Goal: Use online tool/utility

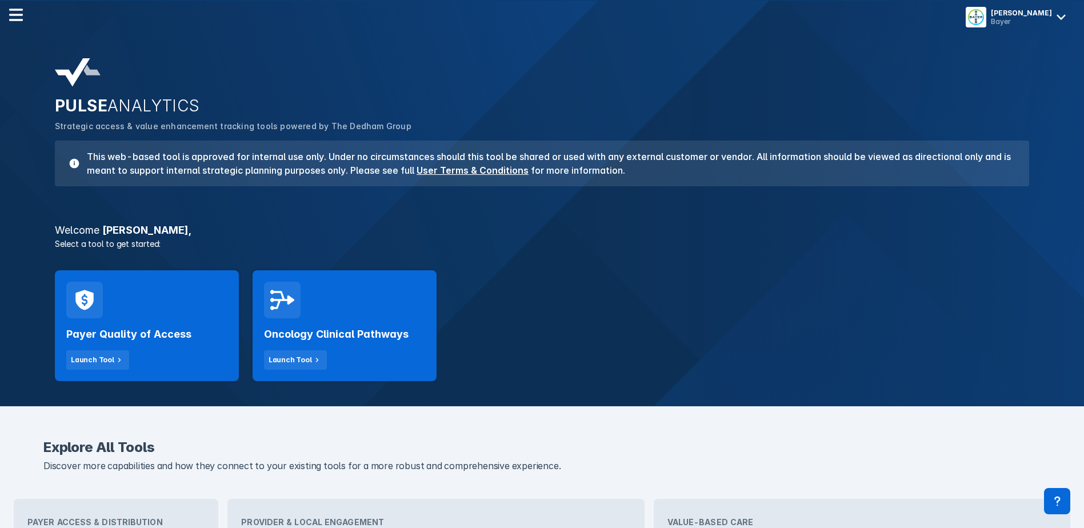
click at [301, 363] on div "Launch Tool" at bounding box center [289, 360] width 43 height 10
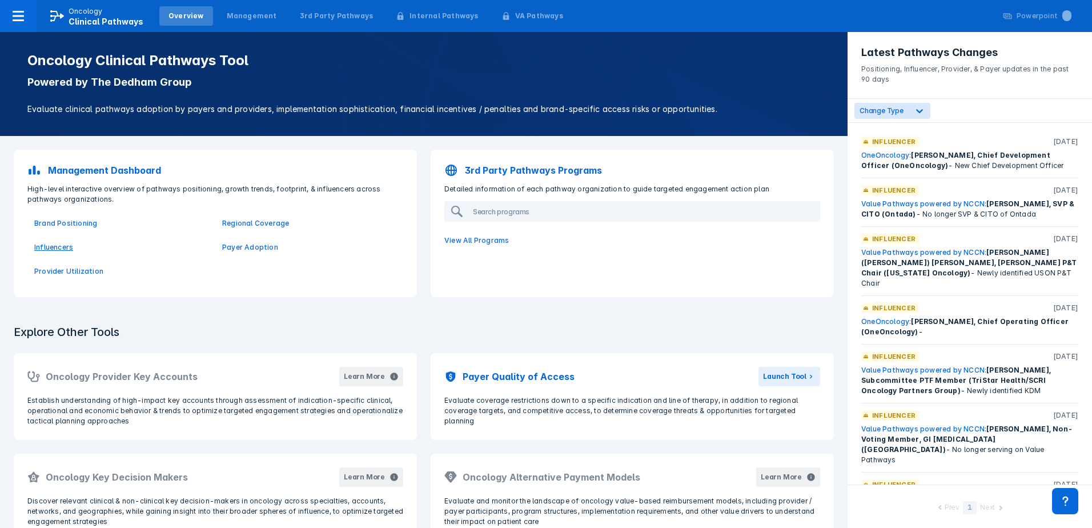
click at [50, 248] on p "Influencers" at bounding box center [121, 247] width 174 height 10
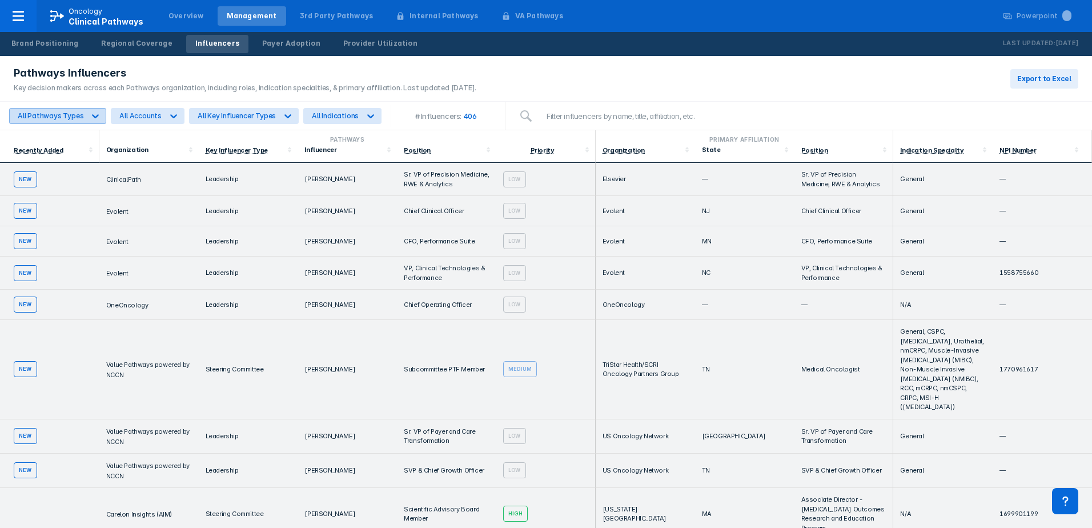
click at [86, 113] on div at bounding box center [95, 116] width 21 height 21
click at [368, 117] on icon at bounding box center [370, 115] width 11 height 11
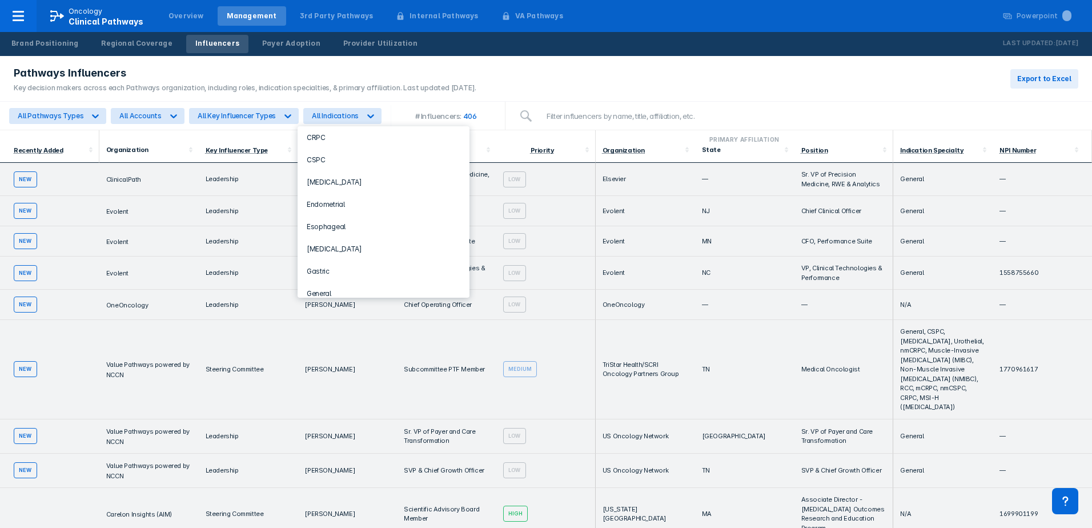
scroll to position [229, 0]
click at [372, 150] on div "CSPC" at bounding box center [383, 158] width 163 height 22
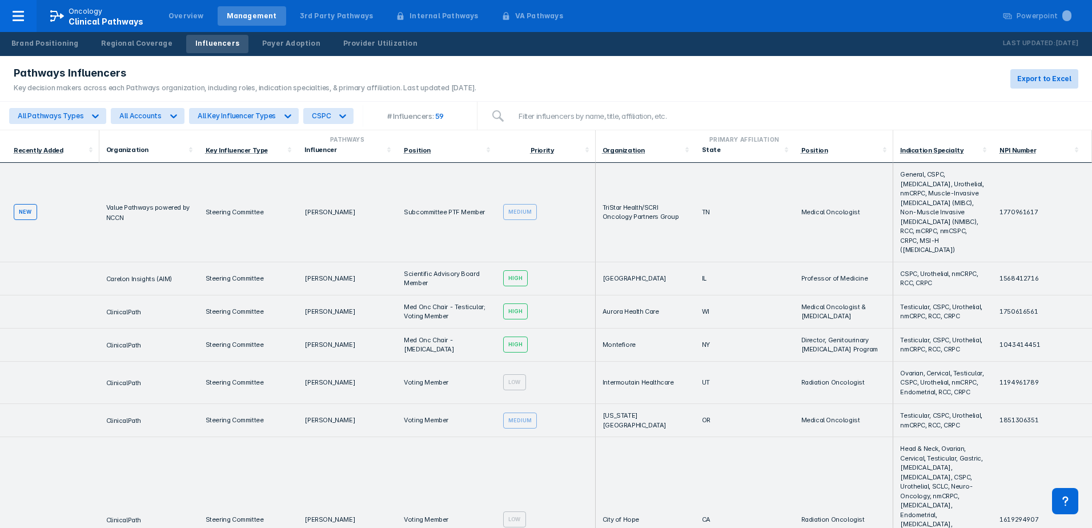
click at [1041, 87] on button "Export to Excel" at bounding box center [1045, 78] width 68 height 19
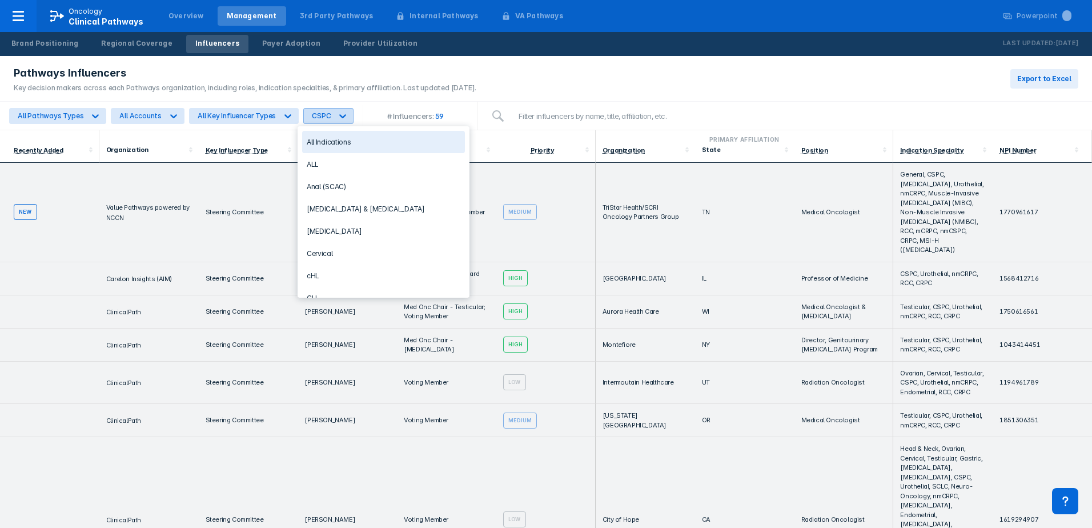
click at [342, 117] on icon at bounding box center [342, 115] width 11 height 11
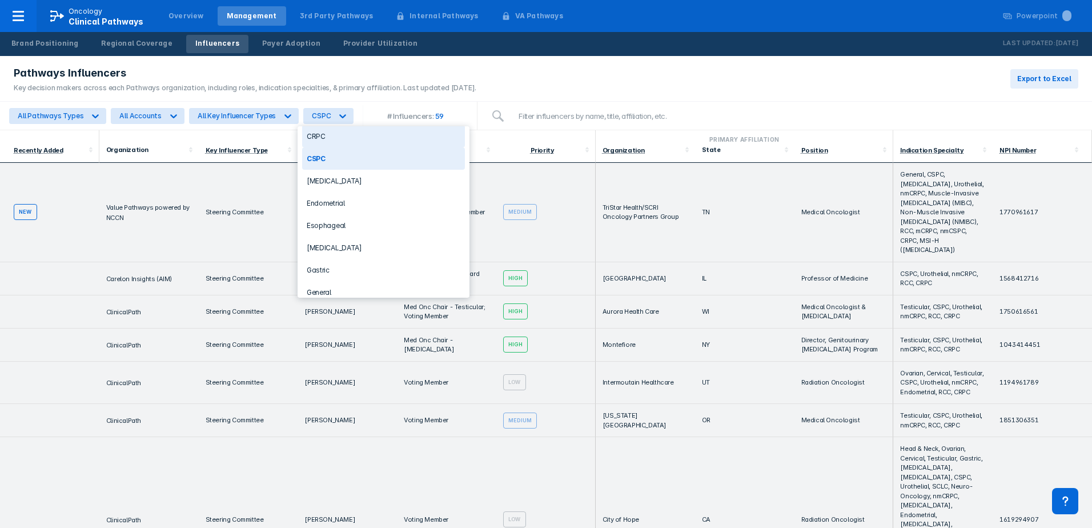
click at [361, 137] on div "CRPC" at bounding box center [383, 136] width 163 height 22
